Goal: Task Accomplishment & Management: Manage account settings

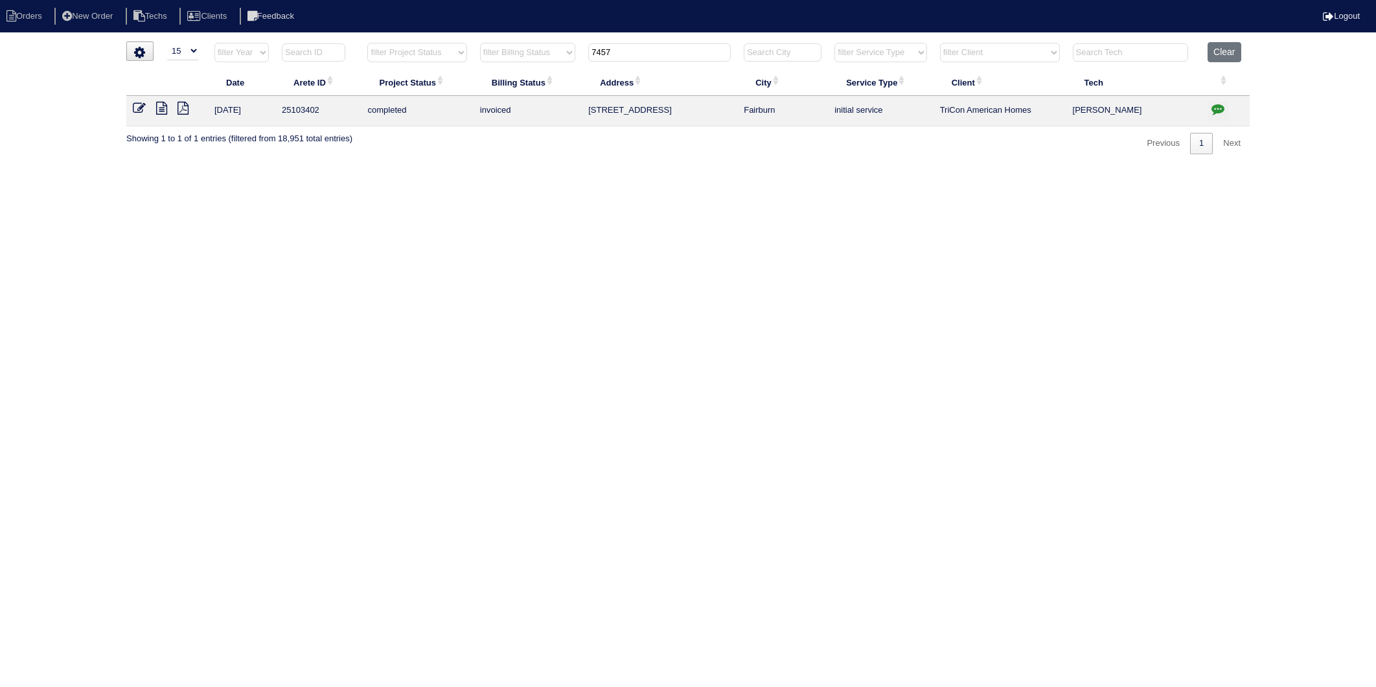
select select "15"
click at [1226, 52] on button "Clear" at bounding box center [1224, 52] width 33 height 20
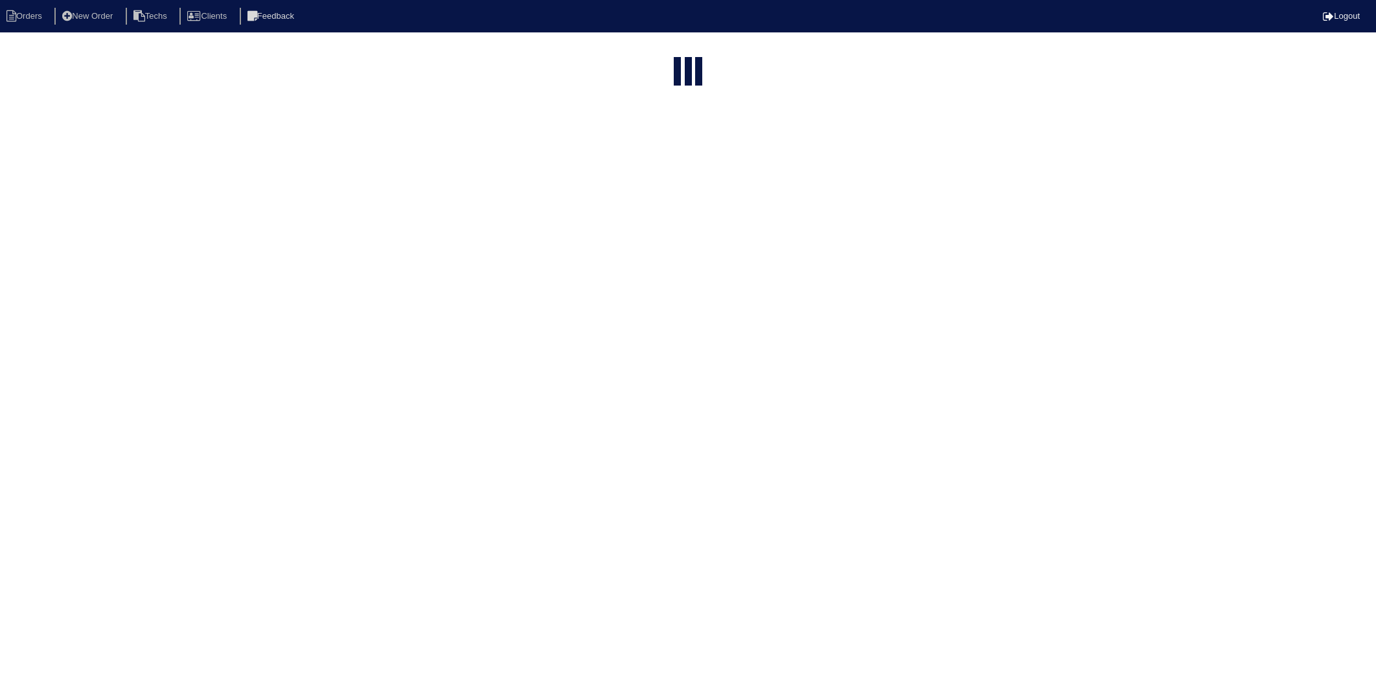
select select "15"
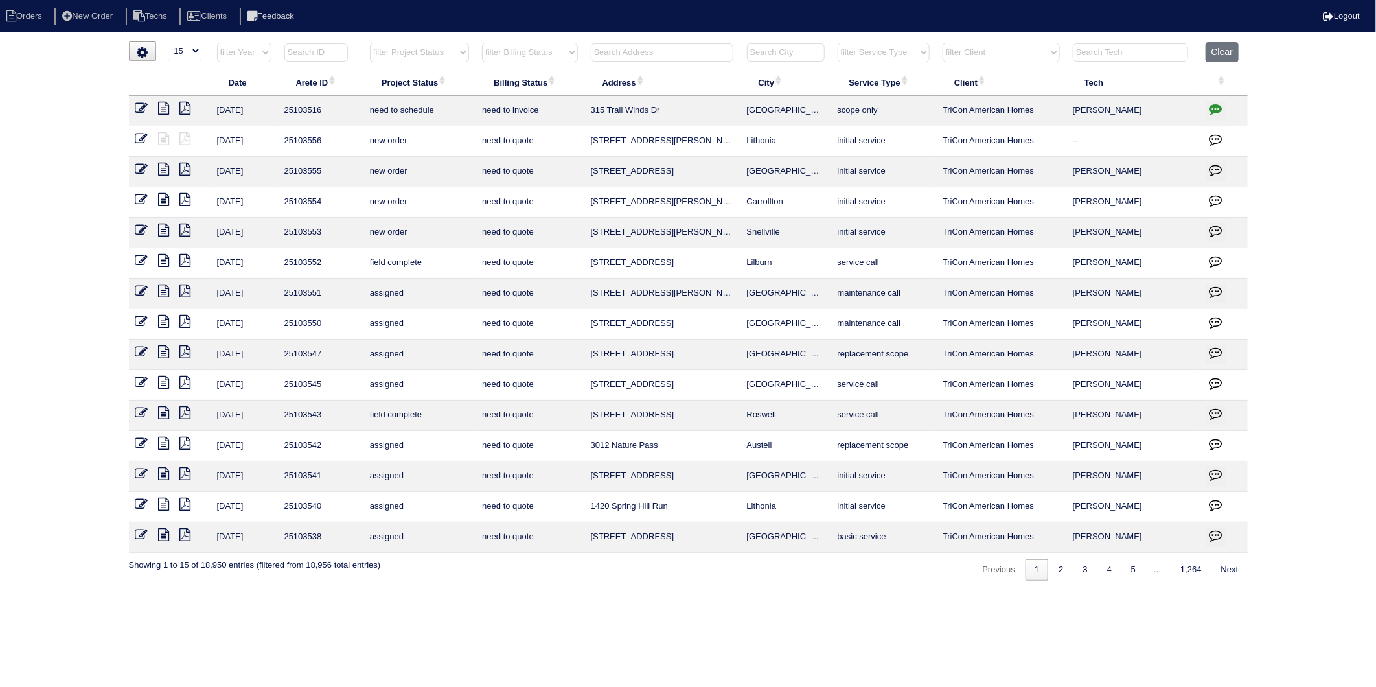
click at [622, 52] on input "text" at bounding box center [662, 52] width 143 height 18
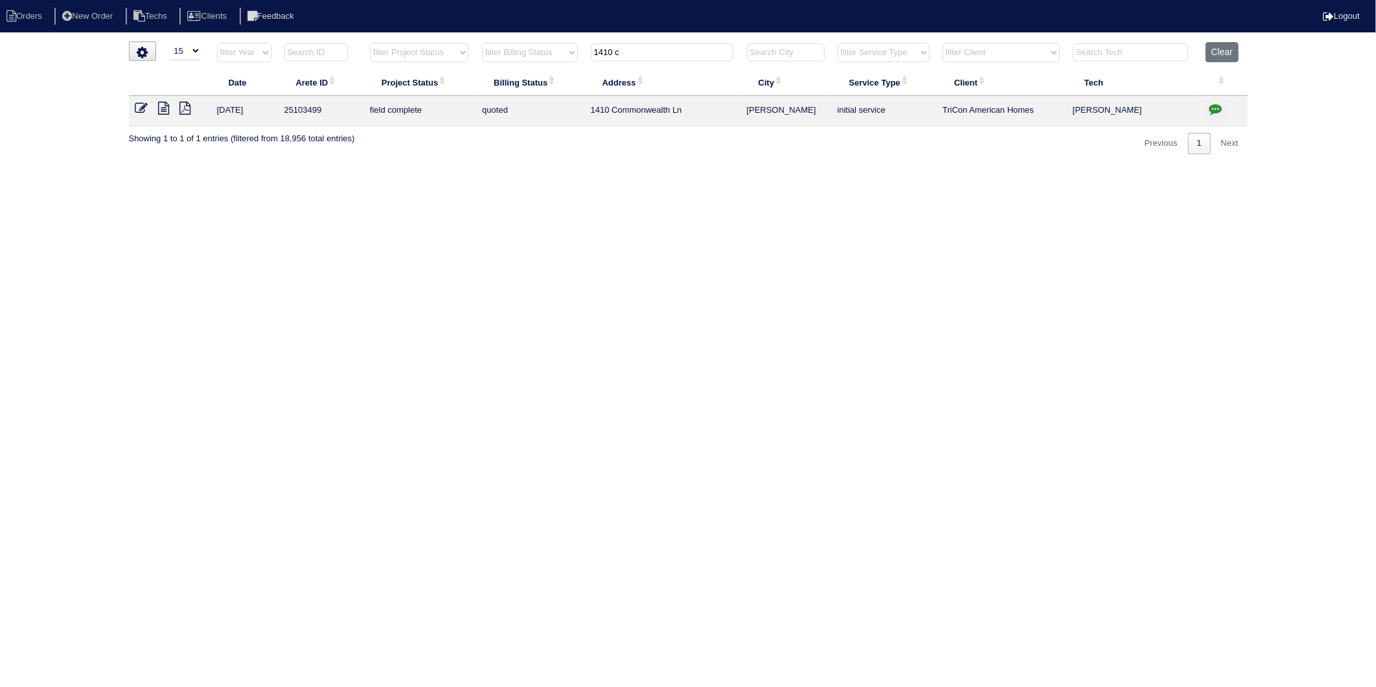
type input "1410 c"
click at [159, 104] on icon at bounding box center [164, 108] width 11 height 13
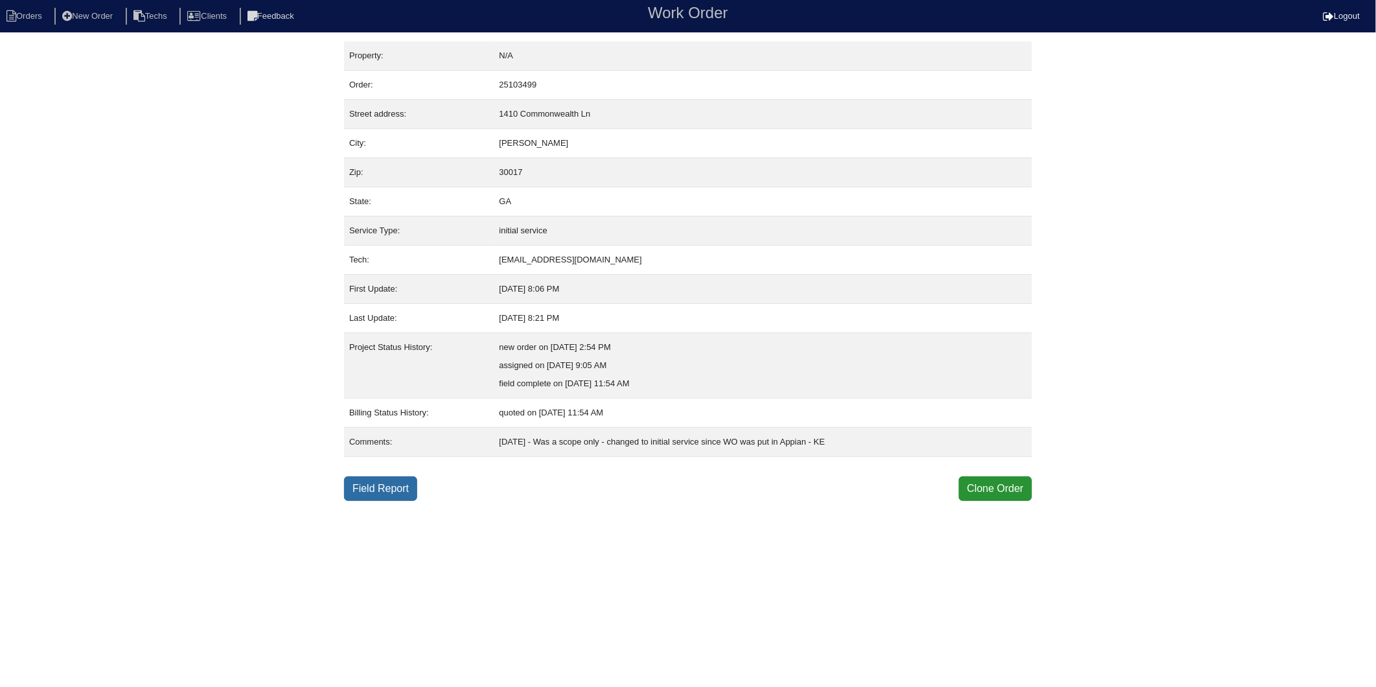
click at [376, 490] on link "Field Report" at bounding box center [380, 488] width 73 height 25
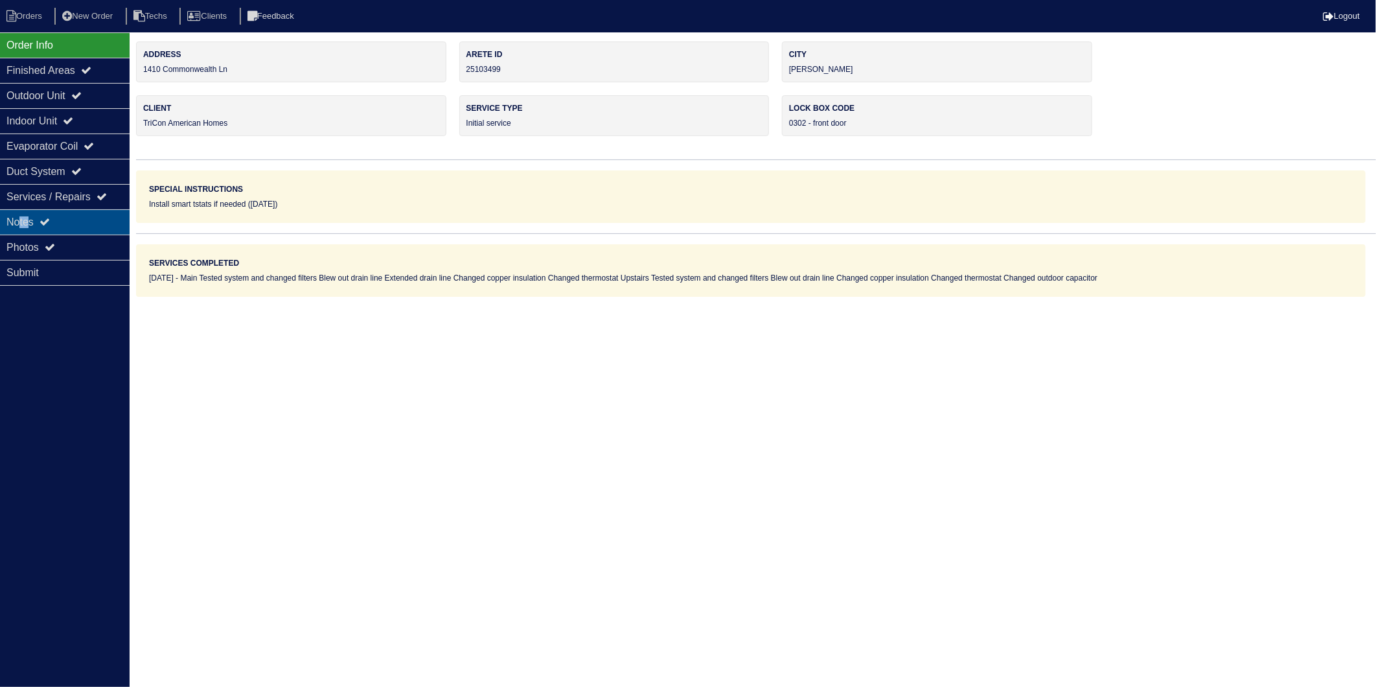
drag, startPoint x: 31, startPoint y: 222, endPoint x: 21, endPoint y: 223, distance: 10.4
click at [21, 223] on div "Notes" at bounding box center [65, 221] width 130 height 25
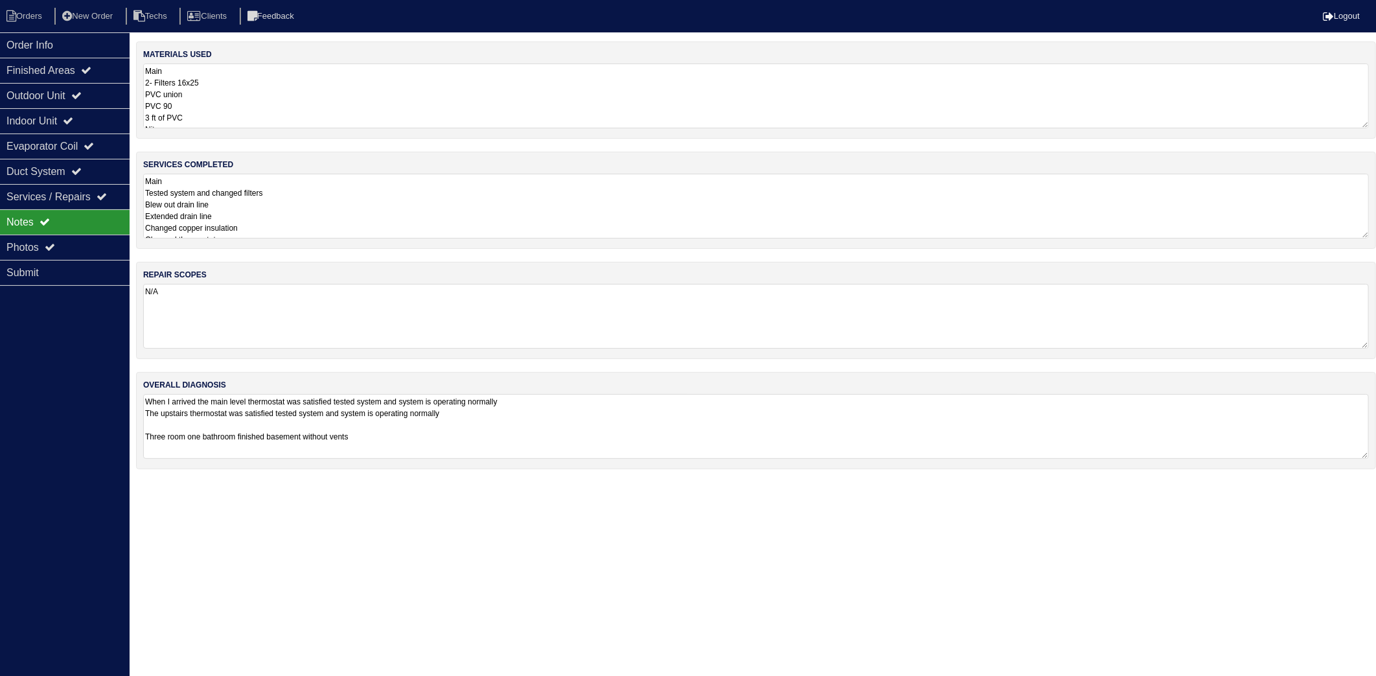
drag, startPoint x: 21, startPoint y: 223, endPoint x: 228, endPoint y: 98, distance: 242.1
click at [228, 98] on textarea "Main 2- Filters 16x25 PVC union PVC 90 3 ft of PVC Nitrogen Copper insulation S…" at bounding box center [756, 95] width 1226 height 65
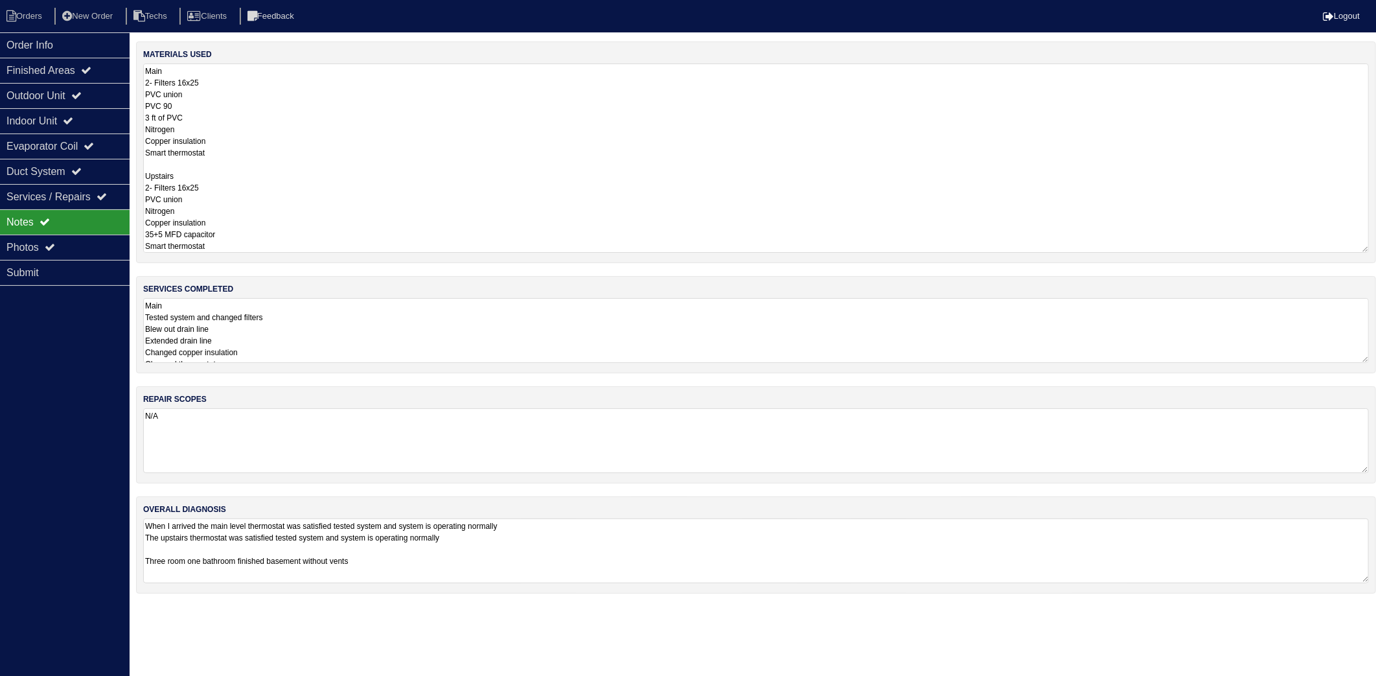
click at [331, 321] on textarea "Main Tested system and changed filters Blew out drain line Extended drain line …" at bounding box center [756, 330] width 1226 height 65
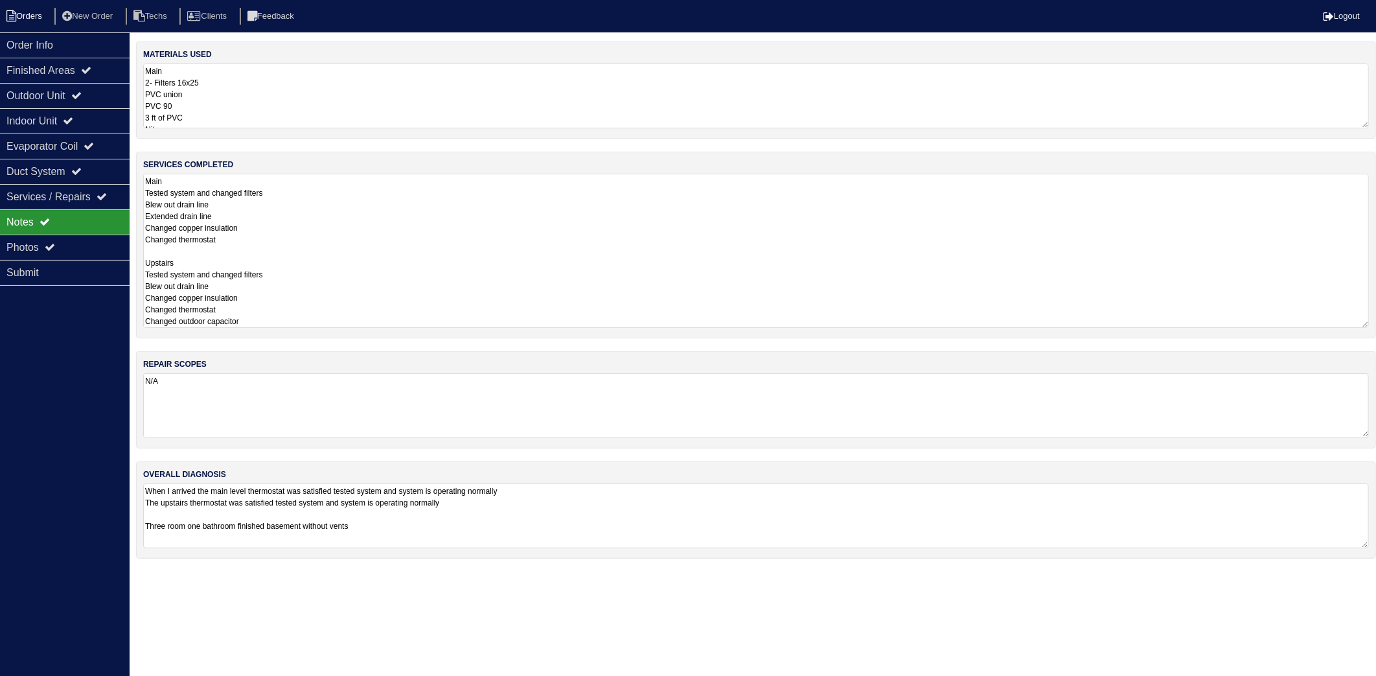
click at [44, 13] on li "Orders" at bounding box center [26, 16] width 52 height 17
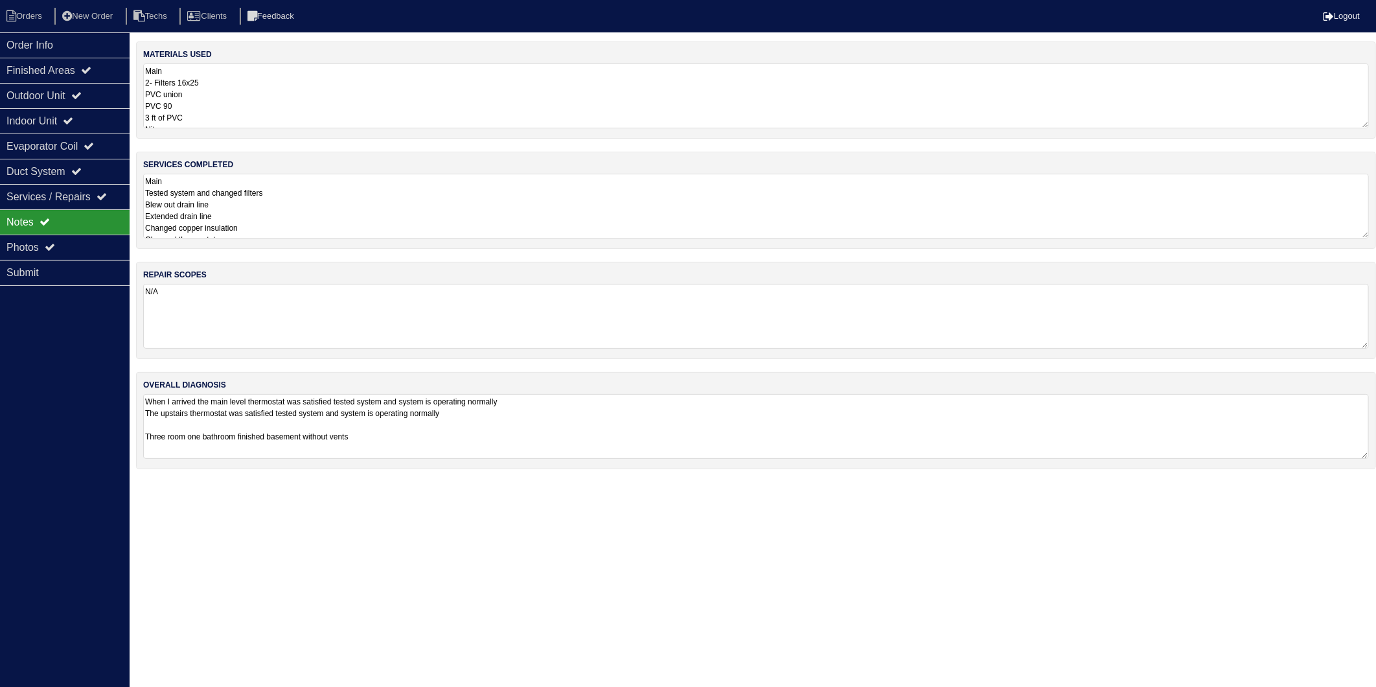
select select "15"
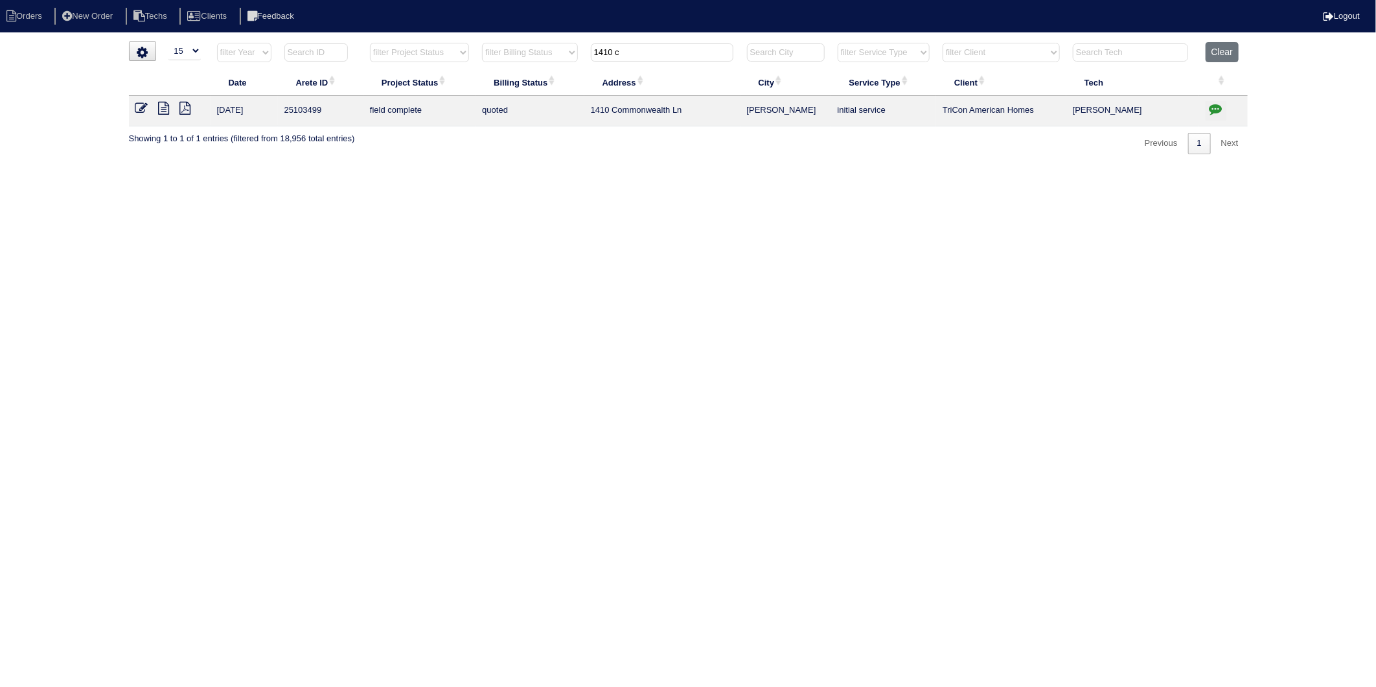
click at [144, 107] on icon at bounding box center [141, 108] width 13 height 13
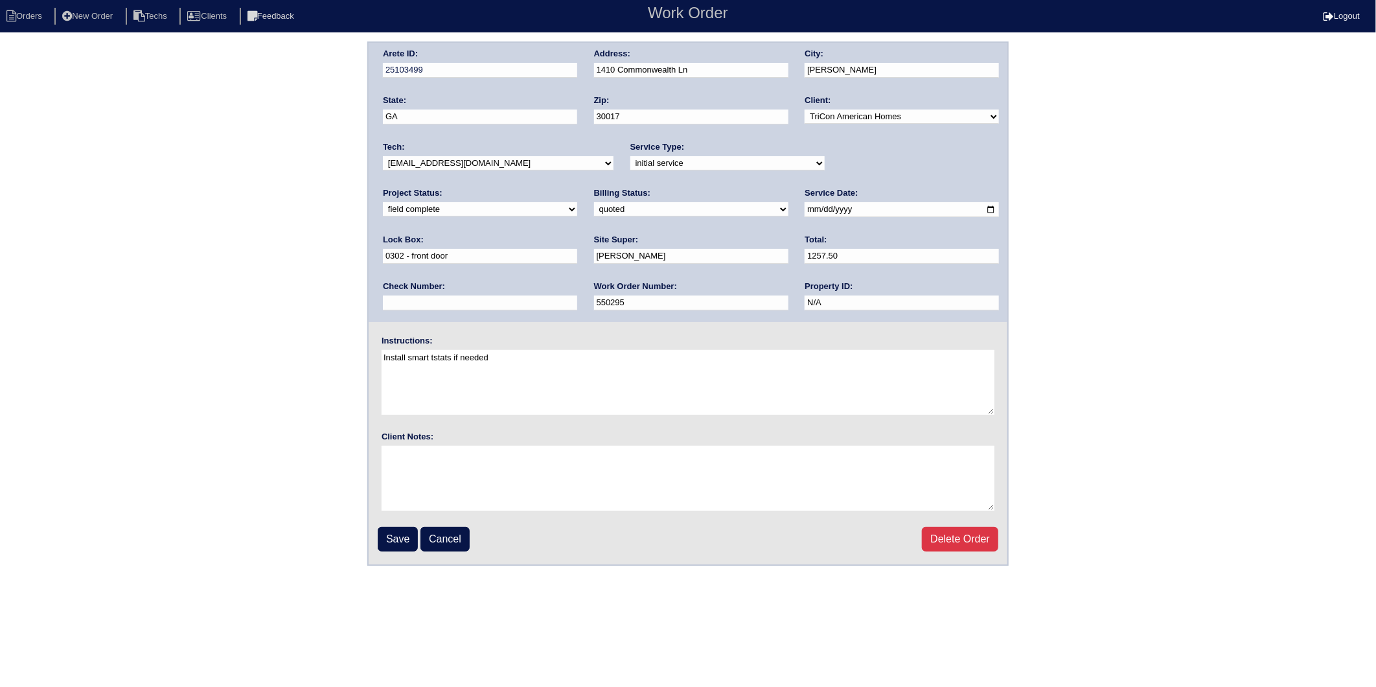
click at [594, 211] on select "need to quote quoted need to invoice invoiced paid warranty purchase order need…" at bounding box center [691, 209] width 194 height 14
select select "invoiced"
click at [594, 202] on select "need to quote quoted need to invoice invoiced paid warranty purchase order need…" at bounding box center [691, 209] width 194 height 14
click at [399, 539] on input "Save" at bounding box center [398, 539] width 40 height 25
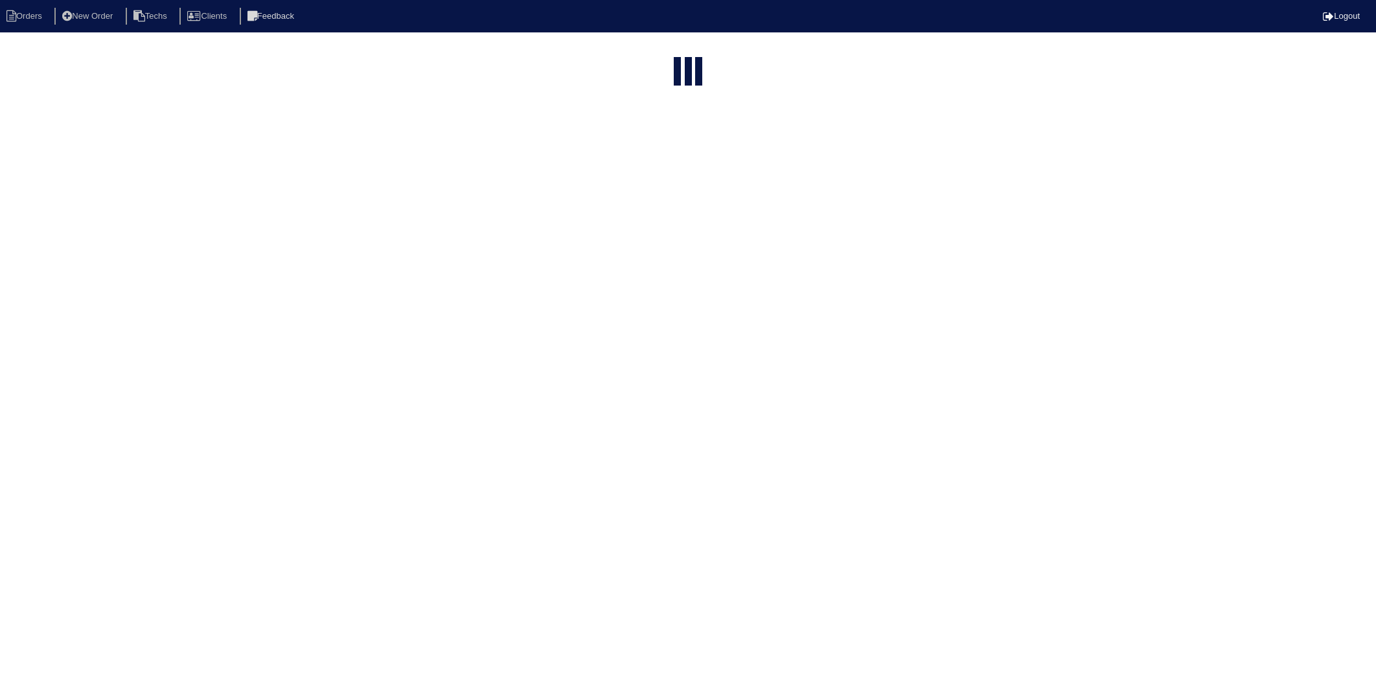
select select "15"
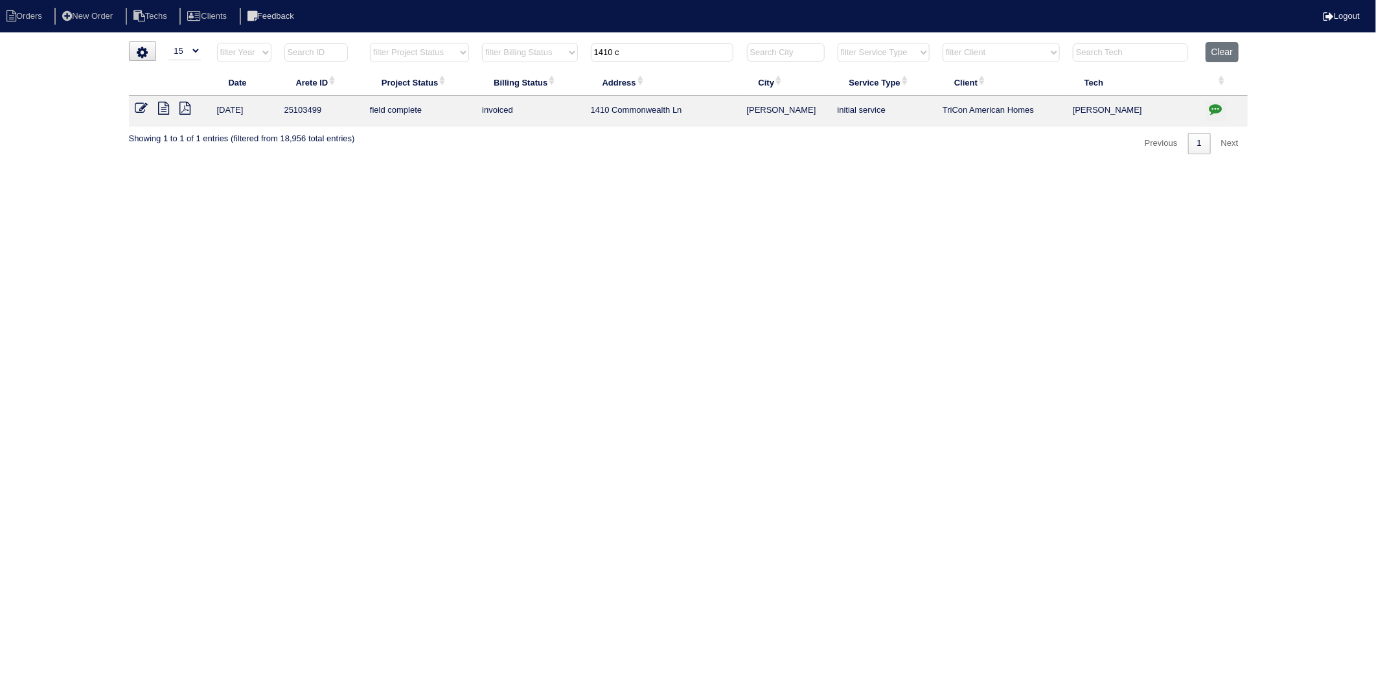
drag, startPoint x: 579, startPoint y: 67, endPoint x: 547, endPoint y: 76, distance: 32.8
click at [547, 75] on table "Date Arete ID Project Status Billing Status Address City Service Type Client Te…" at bounding box center [688, 84] width 1119 height 84
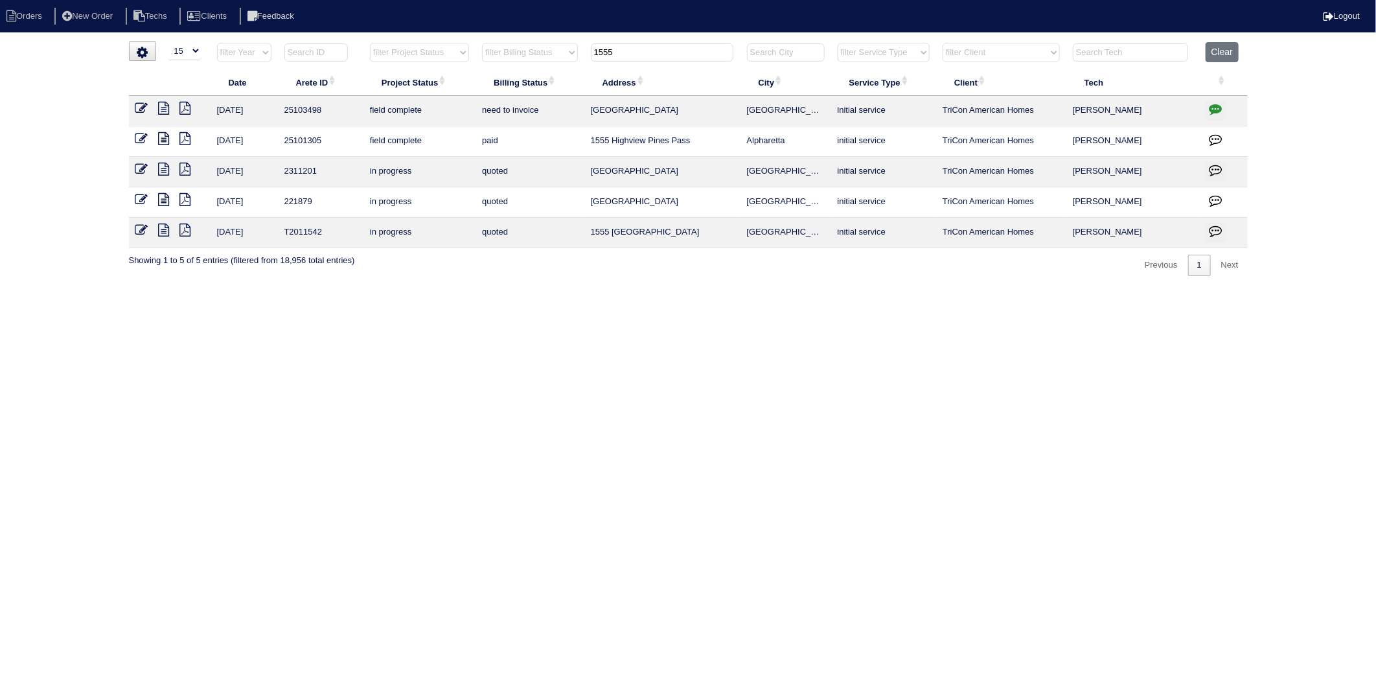
type input "1555"
click at [165, 111] on icon at bounding box center [164, 108] width 11 height 13
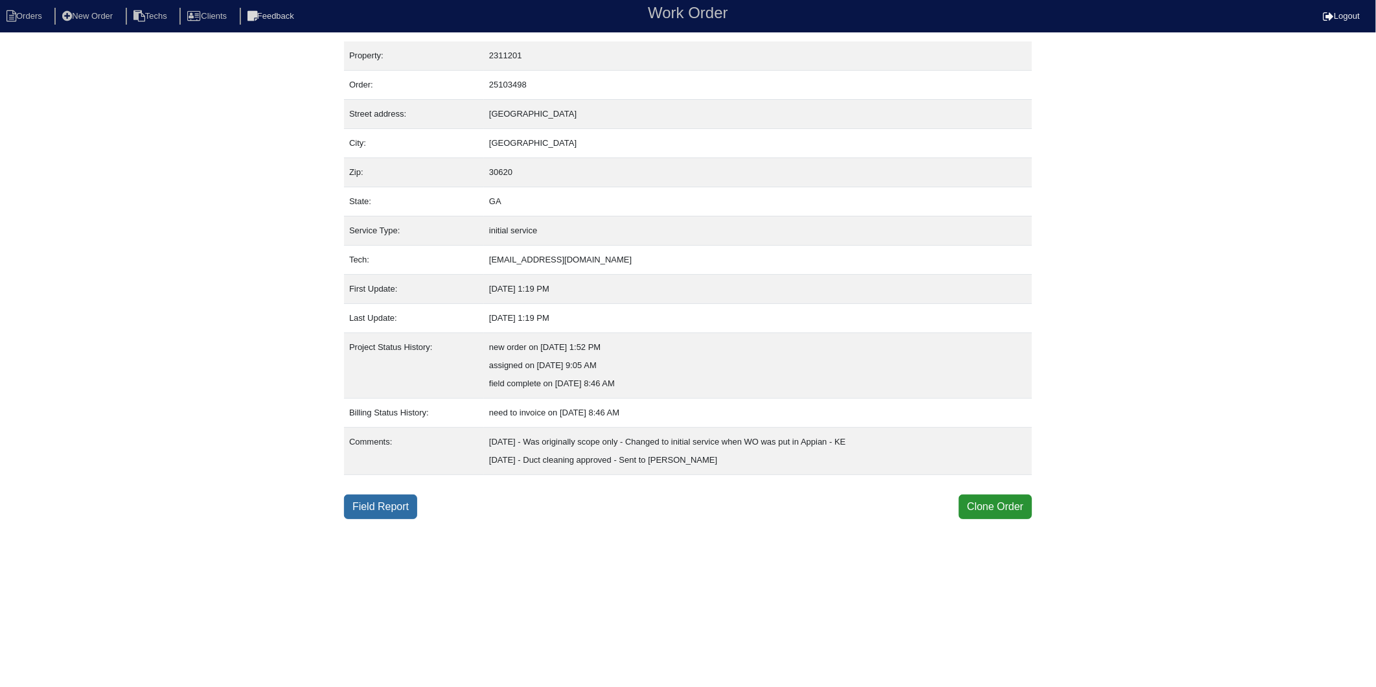
click at [385, 506] on link "Field Report" at bounding box center [380, 506] width 73 height 25
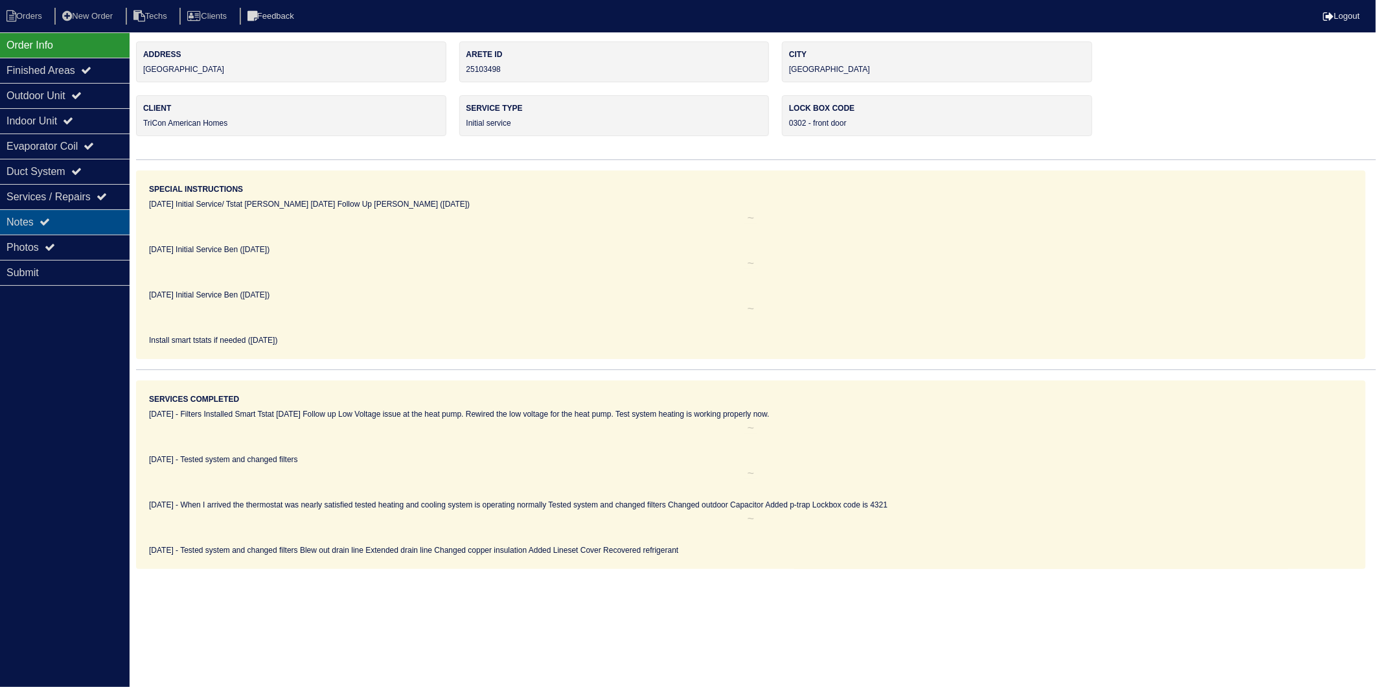
click at [24, 218] on div "Notes" at bounding box center [65, 221] width 130 height 25
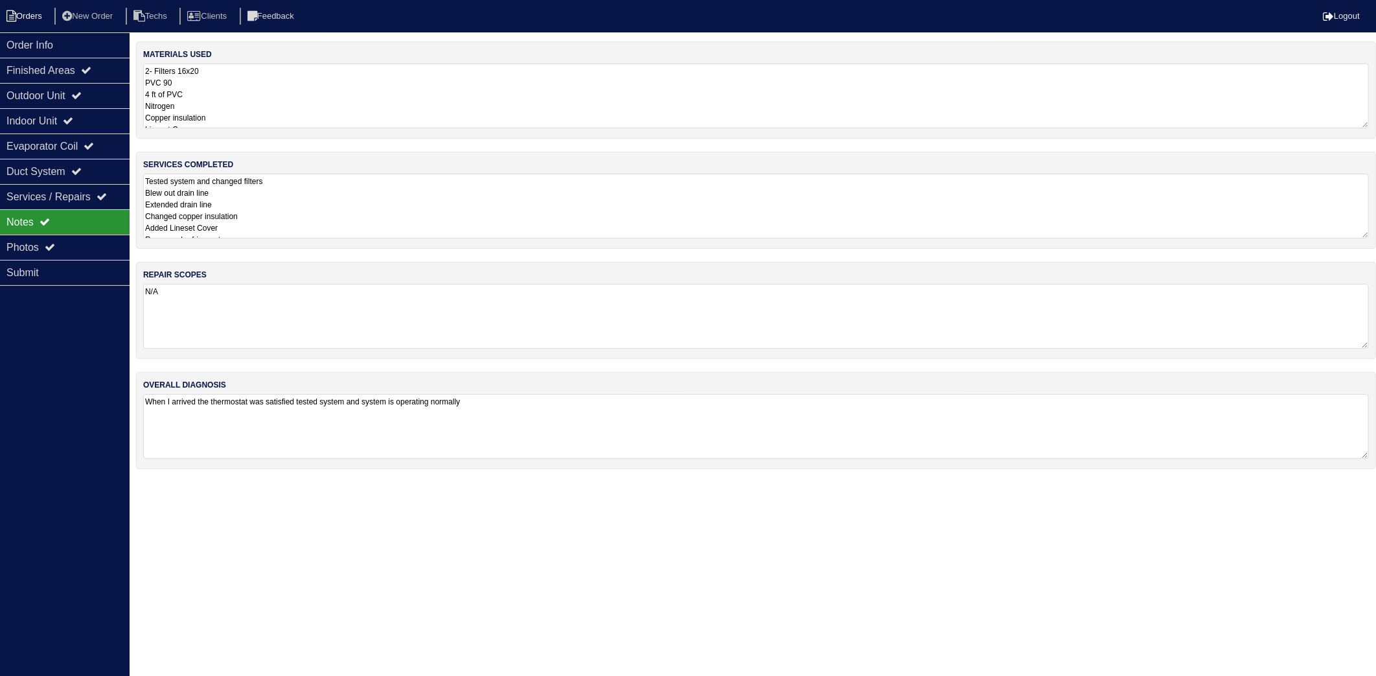
click at [37, 21] on li "Orders" at bounding box center [26, 16] width 52 height 17
select select "15"
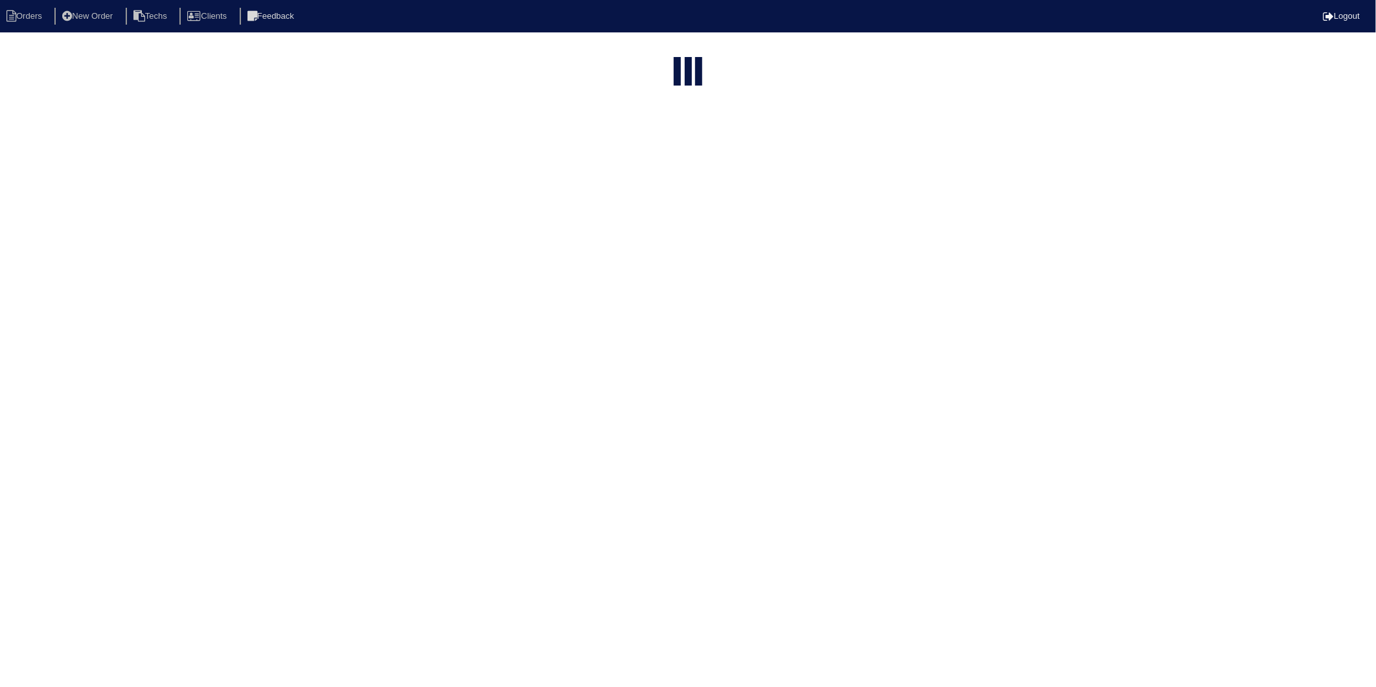
type input "1555"
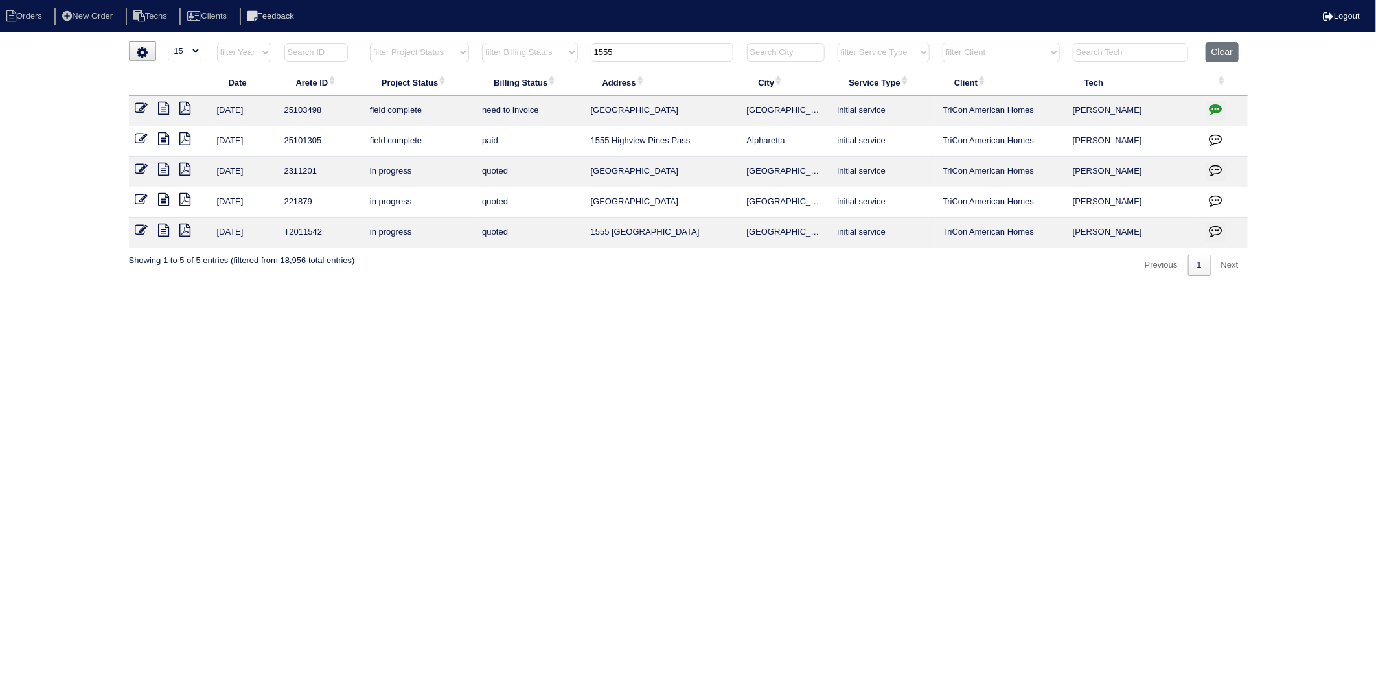
click at [145, 111] on icon at bounding box center [141, 108] width 13 height 13
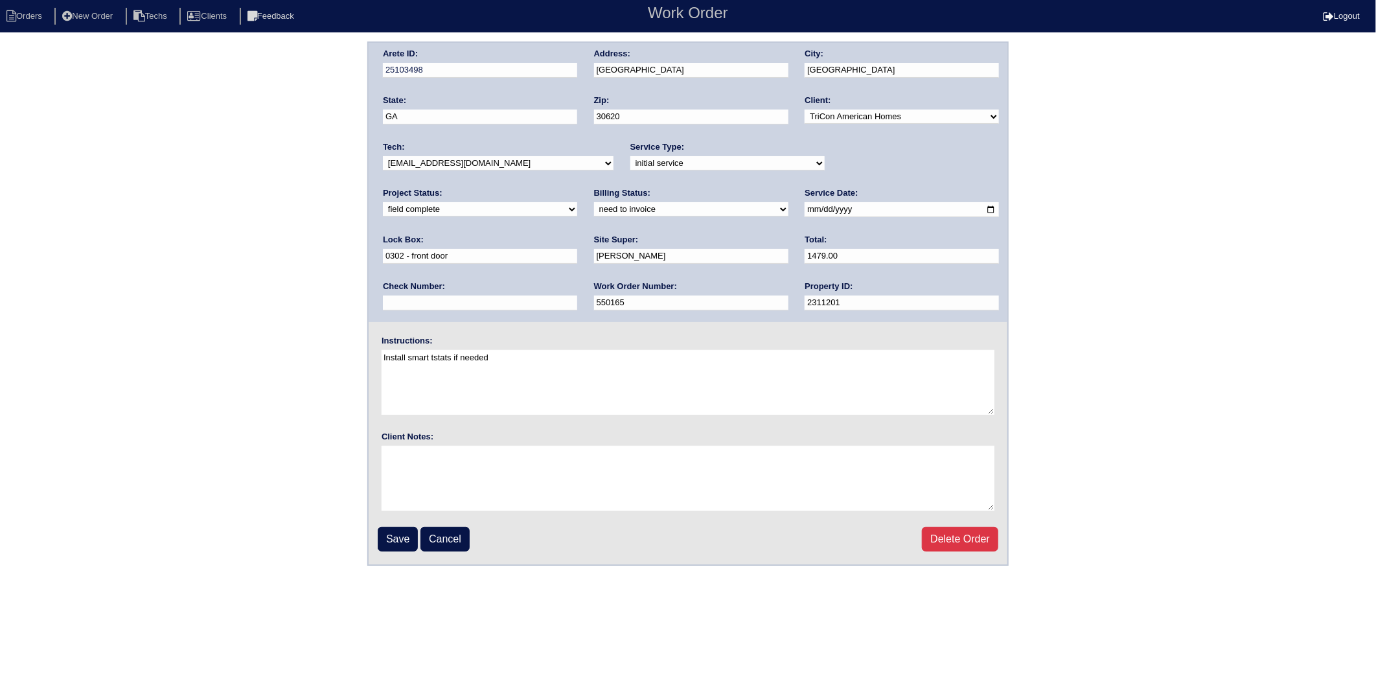
click at [594, 209] on select "need to quote quoted need to invoice invoiced paid warranty purchase order need…" at bounding box center [691, 209] width 194 height 14
select select "invoiced"
click at [594, 202] on select "need to quote quoted need to invoice invoiced paid warranty purchase order need…" at bounding box center [691, 209] width 194 height 14
click at [398, 534] on input "Save" at bounding box center [398, 539] width 40 height 25
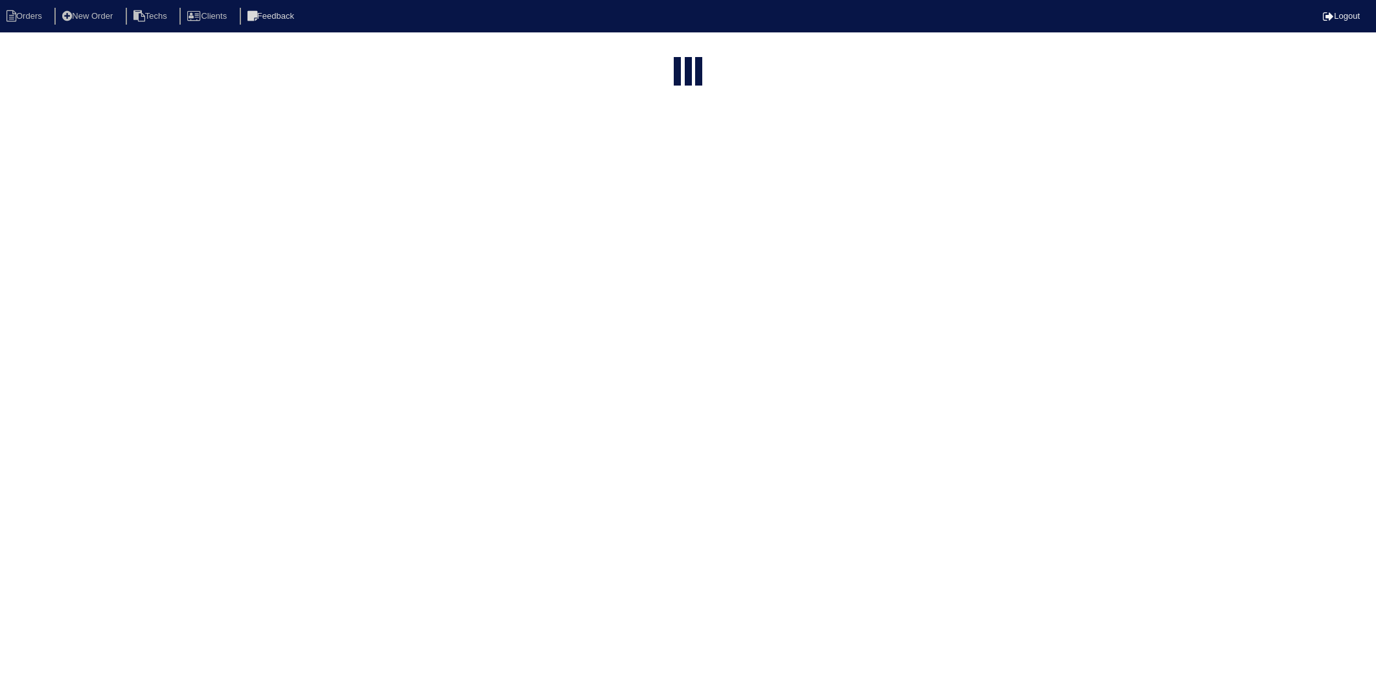
select select "15"
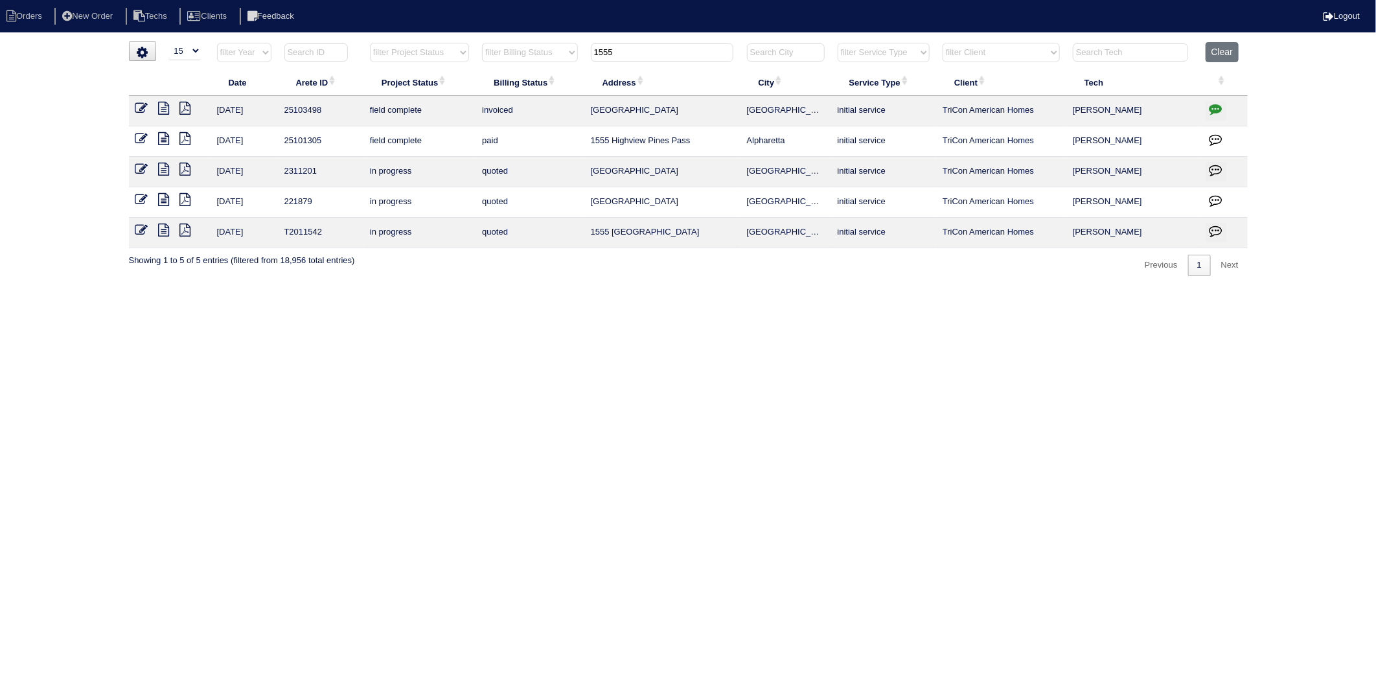
click at [141, 109] on icon at bounding box center [141, 108] width 13 height 13
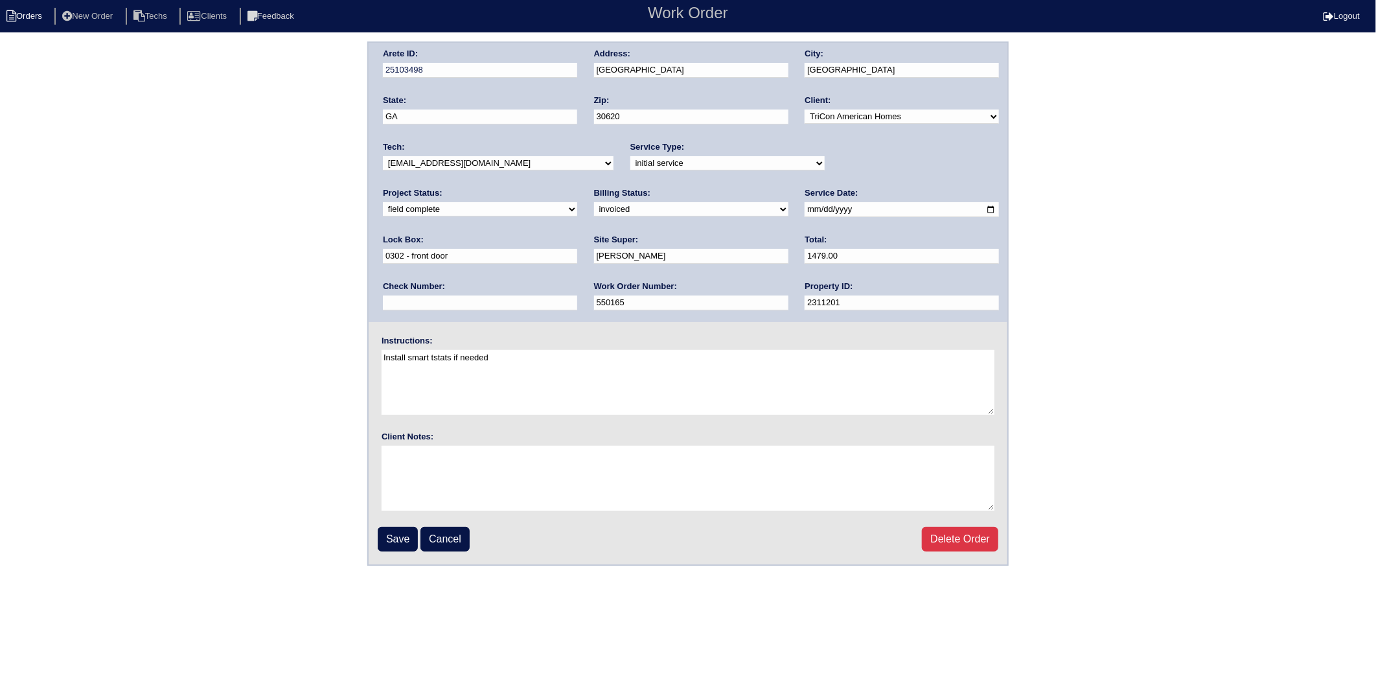
click at [14, 21] on icon at bounding box center [11, 16] width 10 height 12
select select "15"
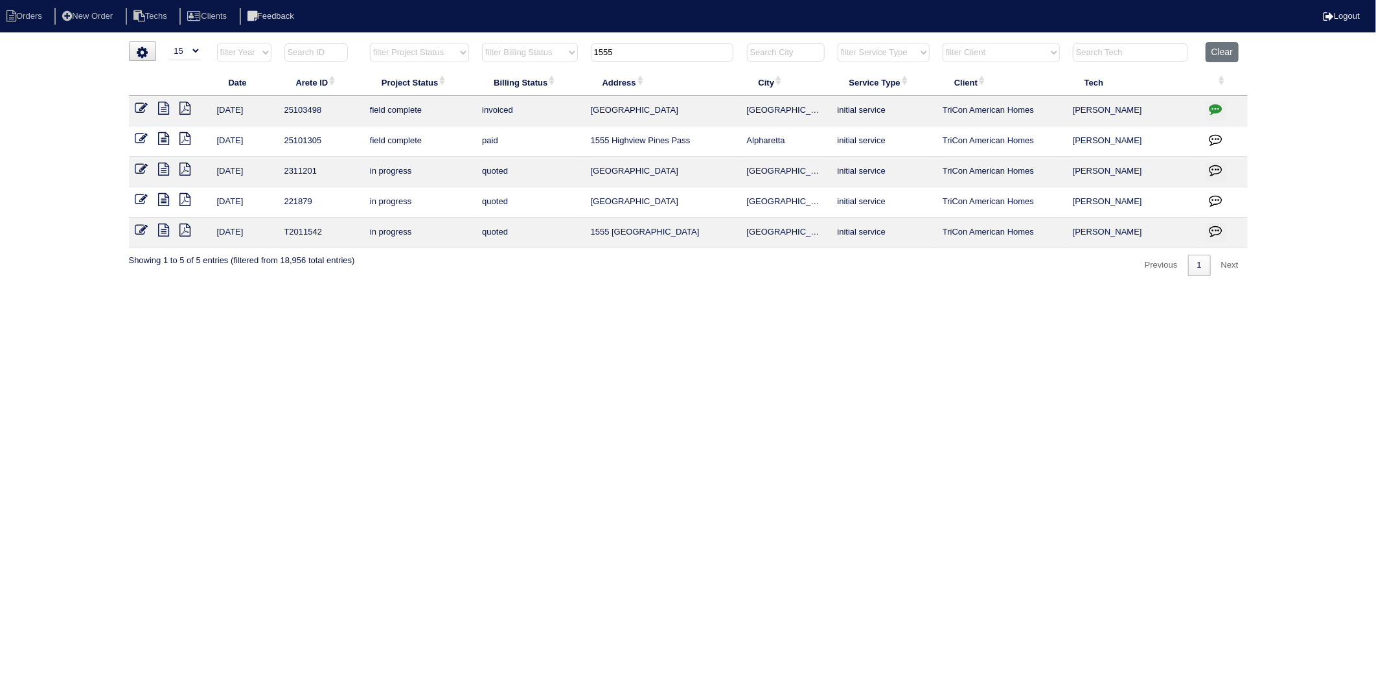
click at [164, 108] on icon at bounding box center [164, 108] width 11 height 13
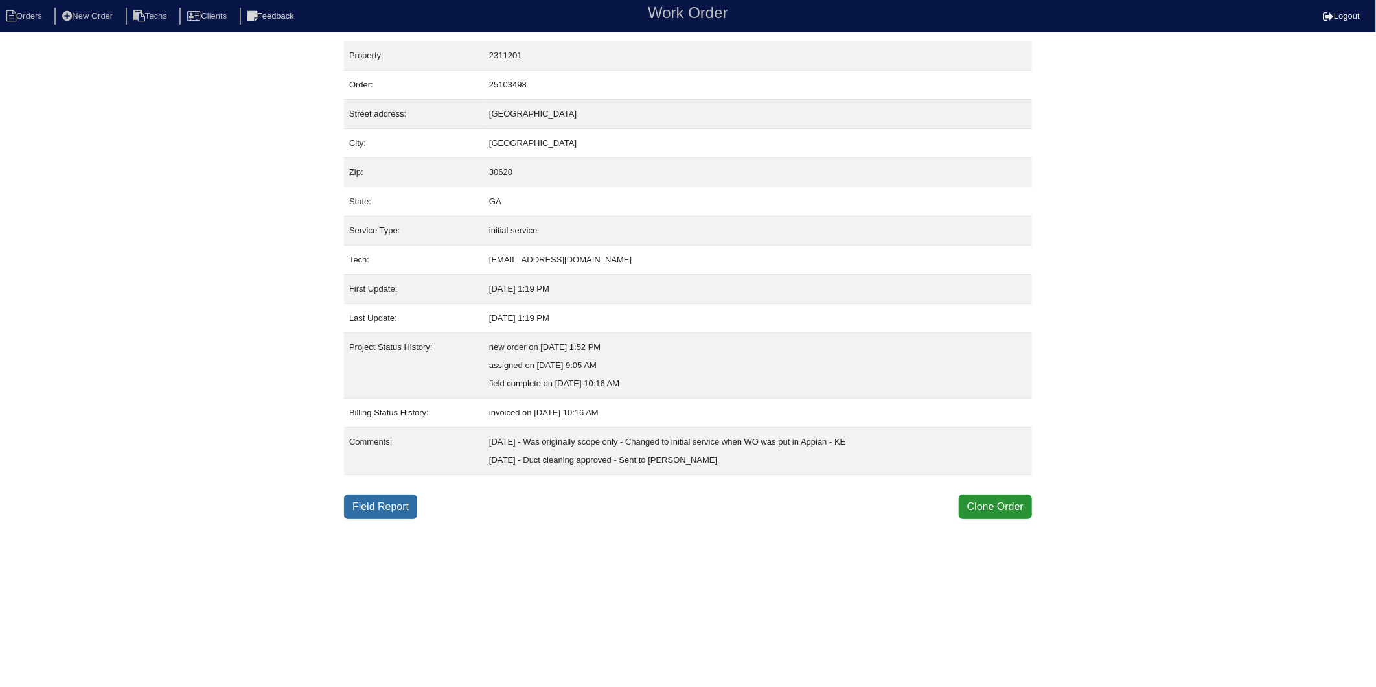
click at [390, 499] on link "Field Report" at bounding box center [380, 506] width 73 height 25
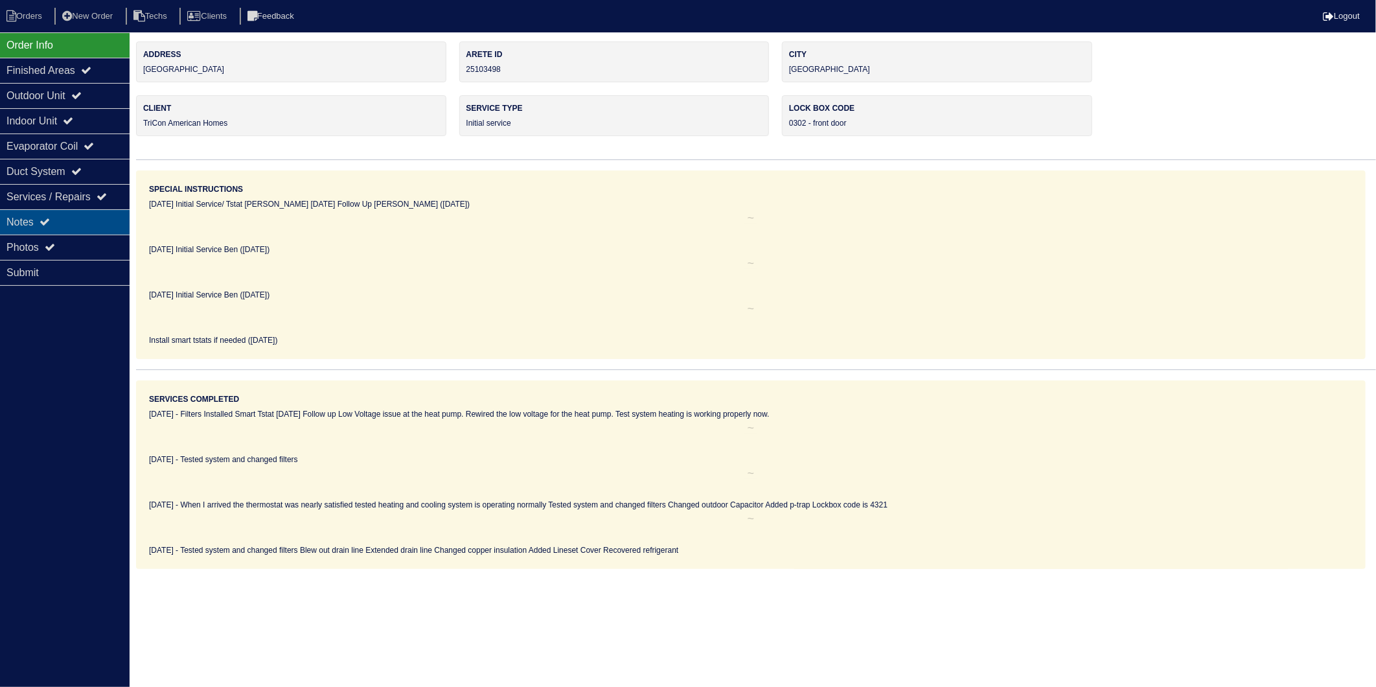
click at [39, 223] on div "Notes" at bounding box center [65, 221] width 130 height 25
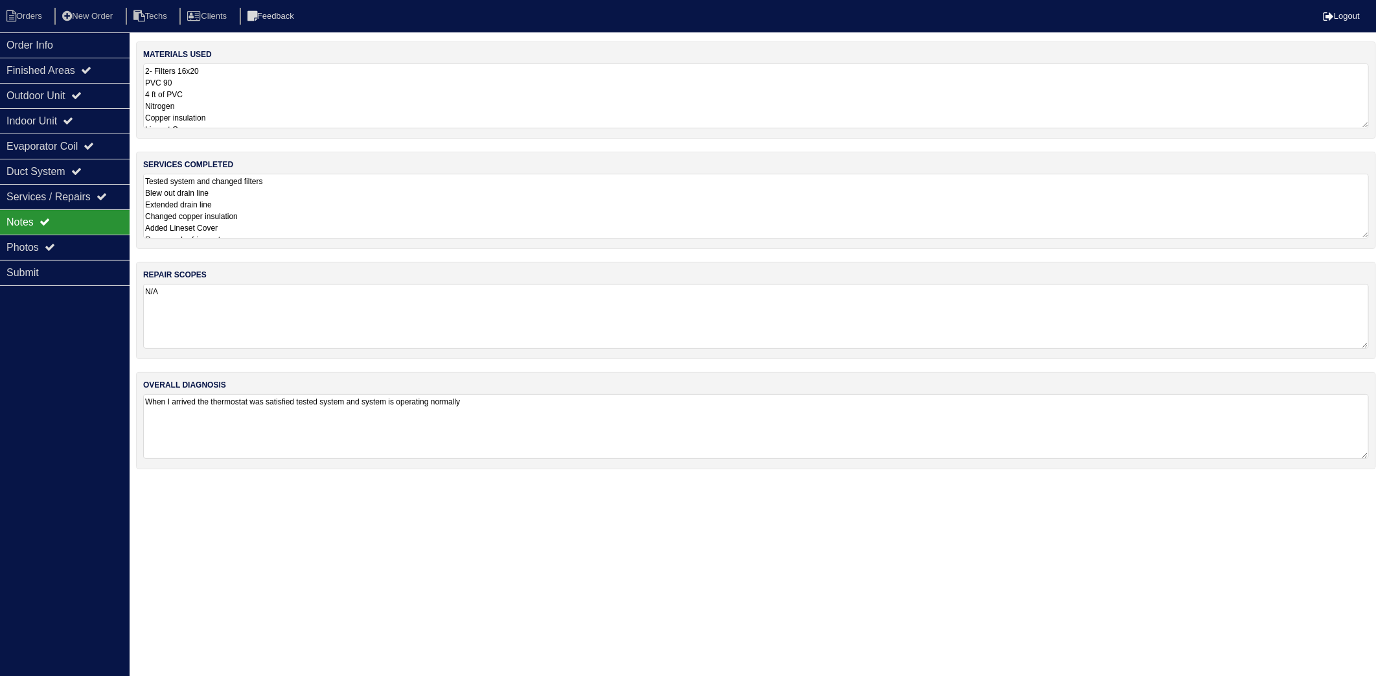
click at [268, 113] on textarea "2- Filters 16x20 PVC 90 4 ft of PVC Nitrogen Copper insulation Lineset Cover" at bounding box center [756, 95] width 1226 height 65
click at [52, 16] on li "Orders" at bounding box center [26, 16] width 52 height 17
select select "15"
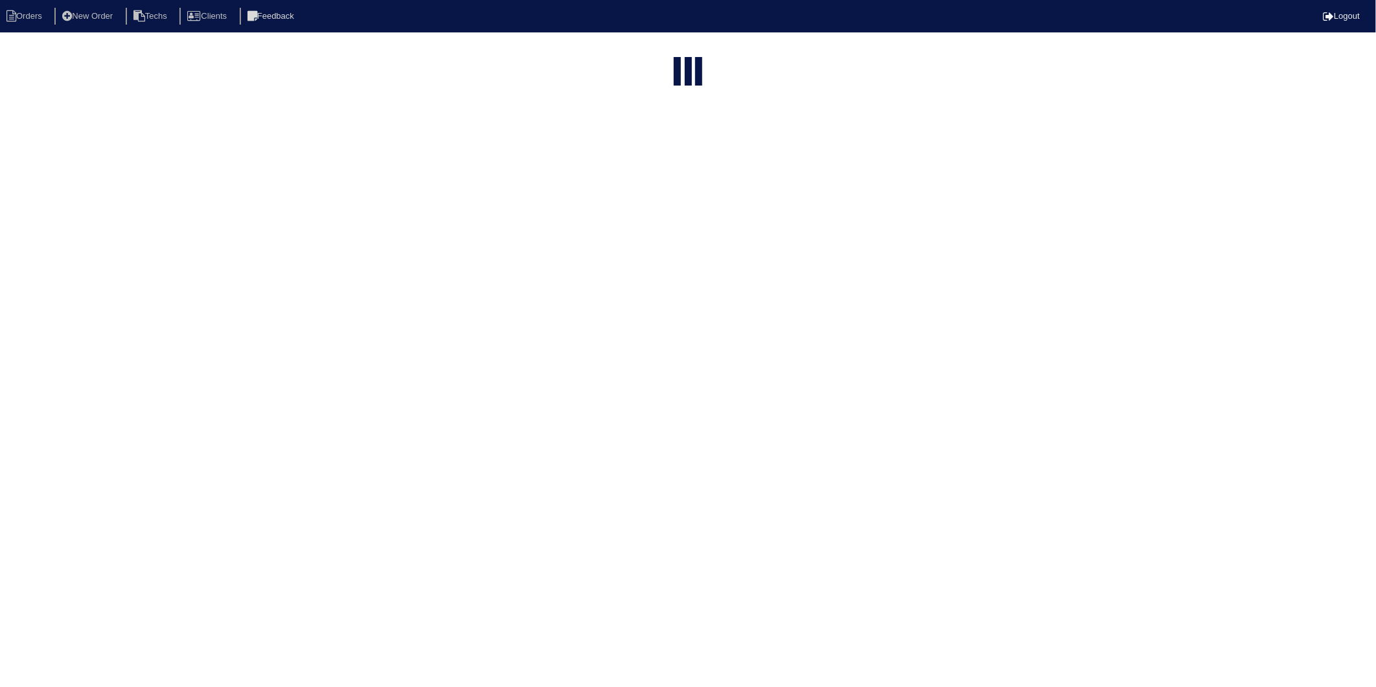
type input "1555"
